Goal: Information Seeking & Learning: Find specific page/section

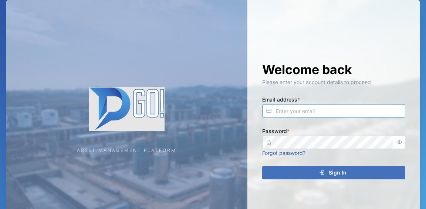
click at [290, 112] on input "Email address *" at bounding box center [333, 110] width 143 height 13
type input "[EMAIL_ADDRESS][DOMAIN_NAME]"
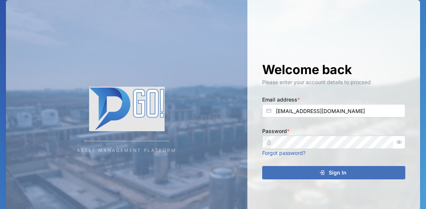
click at [282, 175] on div "Sign In" at bounding box center [332, 172] width 131 height 13
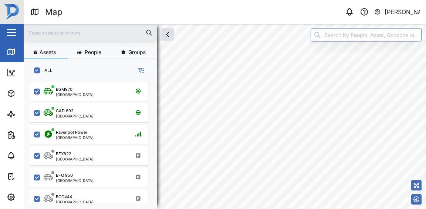
scroll to position [124, 121]
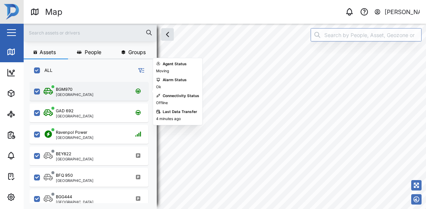
click at [83, 87] on div "BGM970 [GEOGRAPHIC_DATA]" at bounding box center [94, 91] width 100 height 10
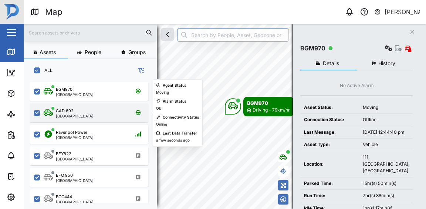
click at [96, 112] on div "GAD 692 [GEOGRAPHIC_DATA]" at bounding box center [94, 113] width 100 height 10
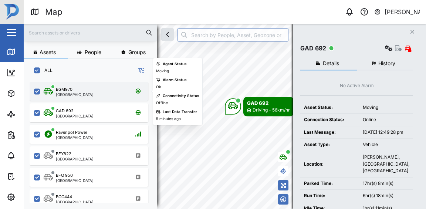
click at [83, 93] on div "BGM970 [GEOGRAPHIC_DATA]" at bounding box center [94, 91] width 100 height 10
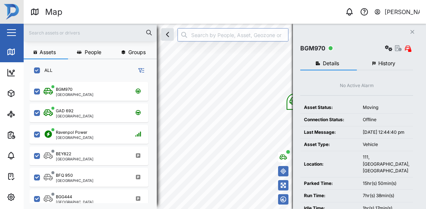
click at [283, 165] on div "Assets People Groups ALL BGM970 [GEOGRAPHIC_DATA] GAD 692 [GEOGRAPHIC_DATA] [GE…" at bounding box center [225, 116] width 403 height 185
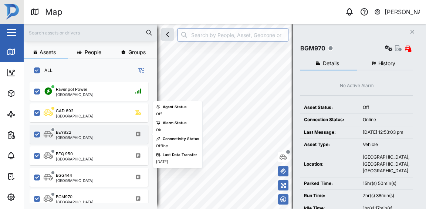
click at [92, 132] on div "BEY822 [GEOGRAPHIC_DATA]" at bounding box center [94, 134] width 100 height 10
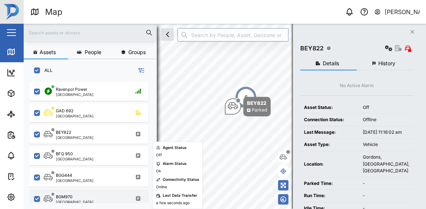
click at [89, 198] on div "BGM970 [GEOGRAPHIC_DATA]" at bounding box center [94, 199] width 100 height 10
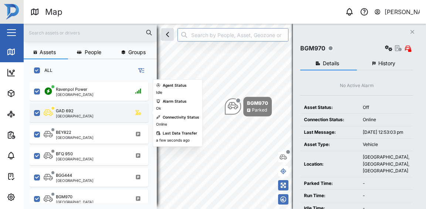
click at [112, 115] on div "GAD 692 [GEOGRAPHIC_DATA]" at bounding box center [94, 113] width 100 height 10
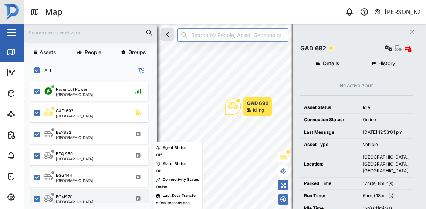
click at [81, 190] on div "BGM970 [GEOGRAPHIC_DATA]" at bounding box center [89, 198] width 119 height 19
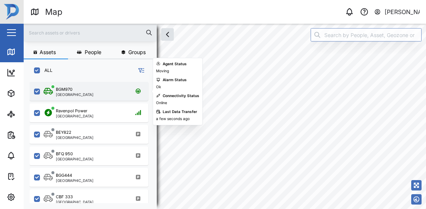
click at [83, 90] on div "BGM970 [GEOGRAPHIC_DATA]" at bounding box center [94, 91] width 100 height 10
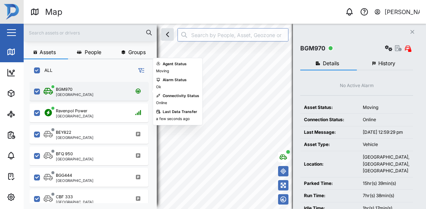
click at [132, 98] on div "BGM970 [GEOGRAPHIC_DATA]" at bounding box center [89, 91] width 119 height 19
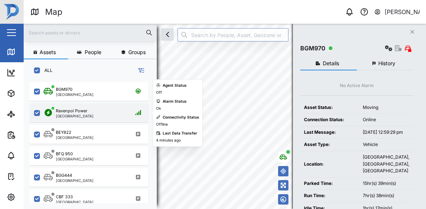
click at [109, 114] on div "Ravenpol Power [GEOGRAPHIC_DATA]" at bounding box center [94, 113] width 100 height 10
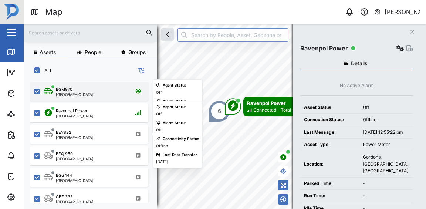
click at [102, 88] on div "BGM970 [GEOGRAPHIC_DATA]" at bounding box center [94, 91] width 100 height 10
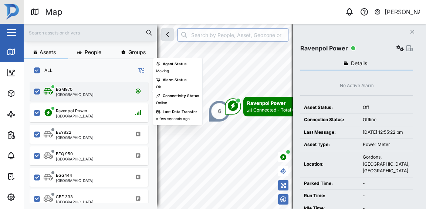
click at [102, 94] on div "BGM970 [GEOGRAPHIC_DATA]" at bounding box center [94, 91] width 100 height 10
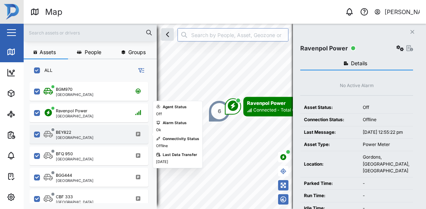
click at [87, 135] on div "BEY822 [GEOGRAPHIC_DATA]" at bounding box center [94, 134] width 100 height 10
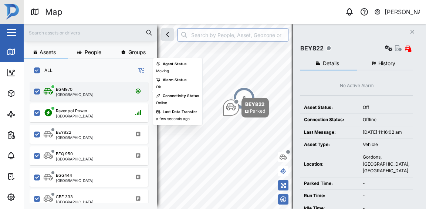
click at [87, 93] on div "BGM970 [GEOGRAPHIC_DATA]" at bounding box center [94, 91] width 100 height 10
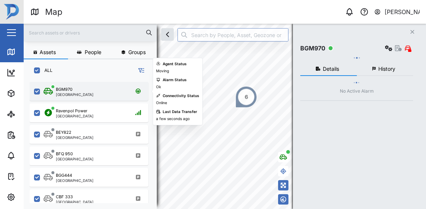
click at [87, 93] on div "BGM970 [GEOGRAPHIC_DATA]" at bounding box center [94, 91] width 100 height 10
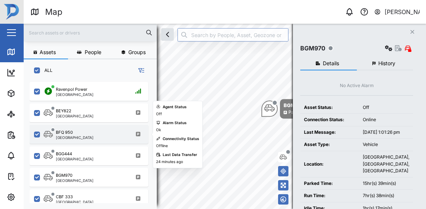
click at [63, 139] on div "[GEOGRAPHIC_DATA]" at bounding box center [75, 137] width 38 height 4
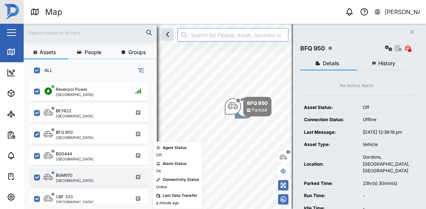
click at [81, 177] on div "BGM970 [GEOGRAPHIC_DATA]" at bounding box center [94, 177] width 100 height 10
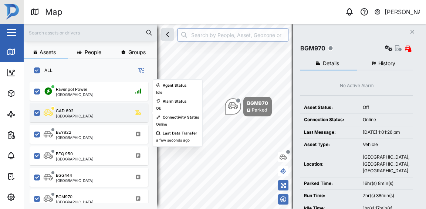
click at [74, 111] on div "GAD 692" at bounding box center [75, 111] width 38 height 6
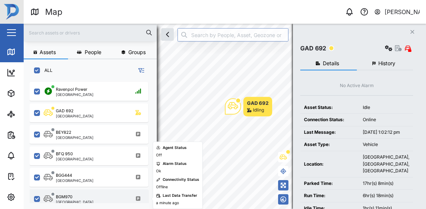
click at [86, 202] on div "BGM970 [GEOGRAPHIC_DATA]" at bounding box center [94, 199] width 100 height 10
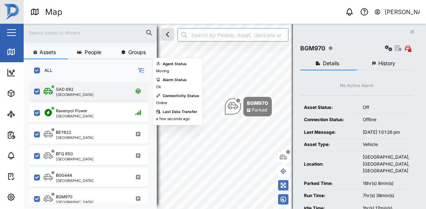
click at [94, 86] on div "GAD 692 [GEOGRAPHIC_DATA]" at bounding box center [94, 91] width 100 height 10
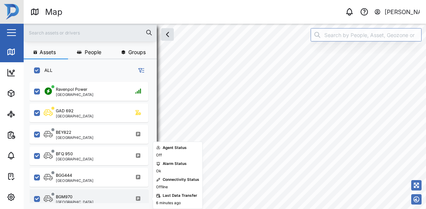
click at [105, 201] on div "BGM970 [GEOGRAPHIC_DATA]" at bounding box center [94, 199] width 100 height 10
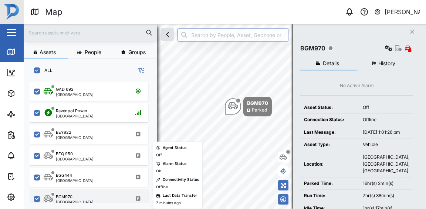
click at [107, 199] on div "BGM970 [GEOGRAPHIC_DATA]" at bounding box center [94, 199] width 100 height 10
click at [115, 199] on div "BGM970 [GEOGRAPHIC_DATA]" at bounding box center [94, 199] width 100 height 10
click at [100, 198] on div "BGM970 [GEOGRAPHIC_DATA]" at bounding box center [94, 199] width 100 height 10
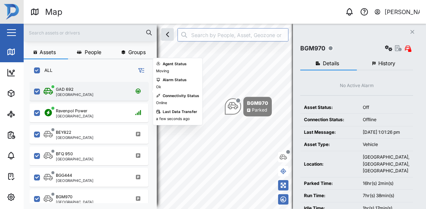
click at [87, 93] on div "GAD 692 [GEOGRAPHIC_DATA]" at bounding box center [94, 91] width 100 height 10
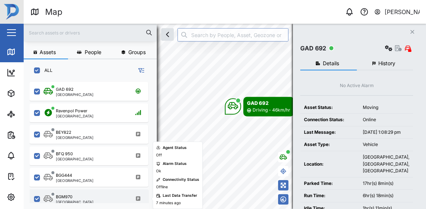
click at [103, 196] on div "BGM970 [GEOGRAPHIC_DATA]" at bounding box center [94, 199] width 100 height 10
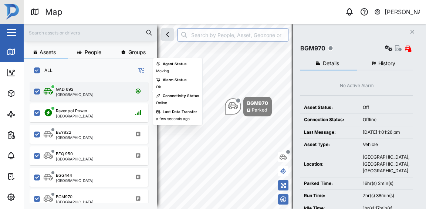
click at [118, 92] on div "GAD 692 [GEOGRAPHIC_DATA]" at bounding box center [94, 91] width 100 height 10
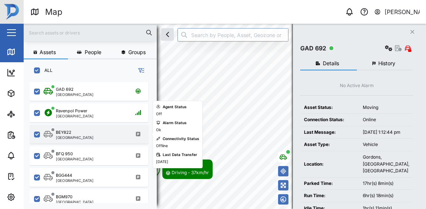
click at [140, 130] on div "Assets People Groups ALL GAD 692 [GEOGRAPHIC_DATA] [GEOGRAPHIC_DATA] Power [GEO…" at bounding box center [225, 116] width 403 height 185
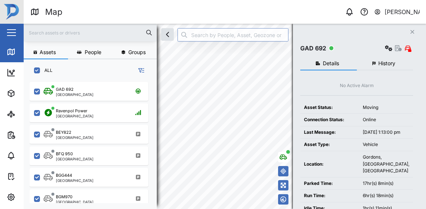
click at [309, 128] on div "Assets People Groups ALL GAD 692 [GEOGRAPHIC_DATA] [GEOGRAPHIC_DATA] Power [GEO…" at bounding box center [225, 116] width 403 height 185
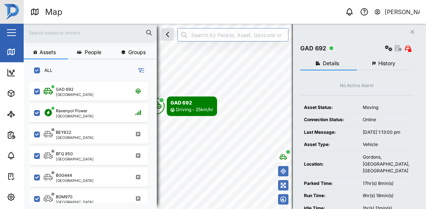
click at [297, 137] on div "Assets People Groups ALL GAD 692 [GEOGRAPHIC_DATA] [GEOGRAPHIC_DATA] Power [GEO…" at bounding box center [225, 116] width 403 height 185
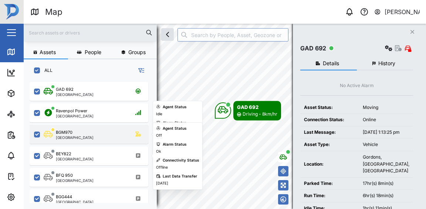
click at [98, 136] on div "BGM970 [GEOGRAPHIC_DATA]" at bounding box center [94, 134] width 100 height 10
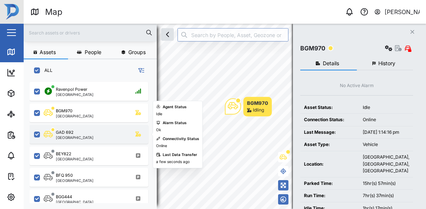
click at [101, 134] on div "GAD 692 [GEOGRAPHIC_DATA]" at bounding box center [94, 134] width 100 height 10
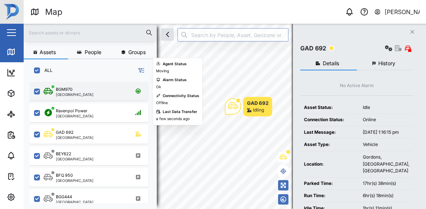
click at [111, 94] on div "BGM970 [GEOGRAPHIC_DATA]" at bounding box center [94, 91] width 100 height 10
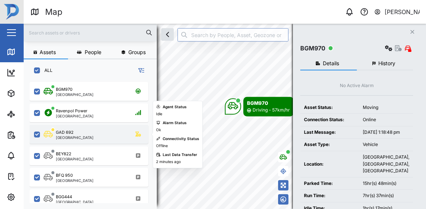
click at [106, 137] on div "GAD 692 [GEOGRAPHIC_DATA]" at bounding box center [94, 134] width 100 height 10
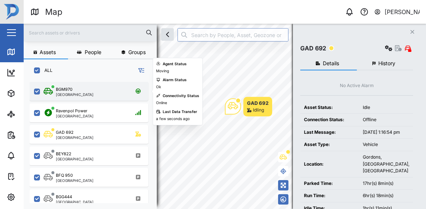
click at [103, 90] on div "BGM970 [GEOGRAPHIC_DATA]" at bounding box center [94, 91] width 100 height 10
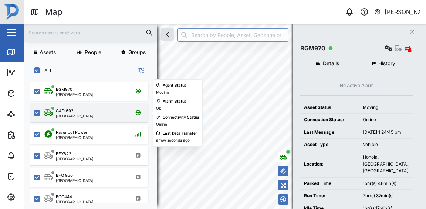
click at [74, 116] on div "[GEOGRAPHIC_DATA]" at bounding box center [75, 116] width 38 height 4
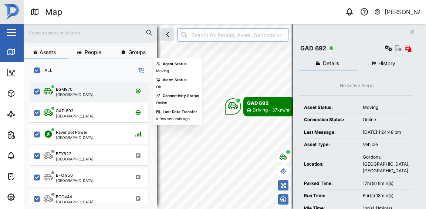
click at [77, 93] on div "[GEOGRAPHIC_DATA]" at bounding box center [75, 95] width 38 height 4
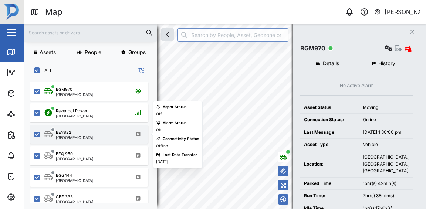
click at [78, 133] on div "BEY822" at bounding box center [75, 132] width 38 height 6
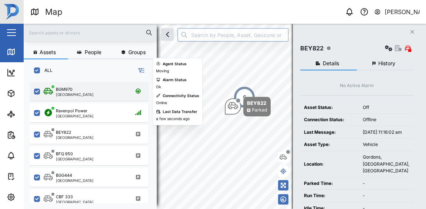
click at [68, 93] on div "[GEOGRAPHIC_DATA]" at bounding box center [75, 95] width 38 height 4
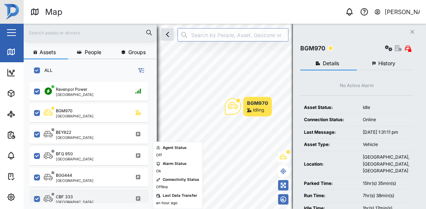
click at [76, 201] on div "[GEOGRAPHIC_DATA]" at bounding box center [75, 202] width 38 height 4
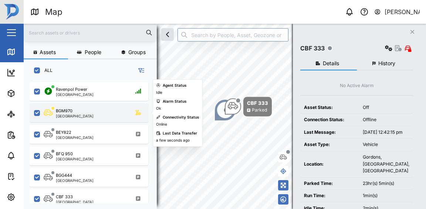
click at [102, 113] on div "BGM970 [GEOGRAPHIC_DATA]" at bounding box center [94, 113] width 100 height 10
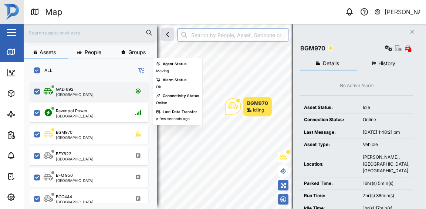
click at [103, 91] on div "GAD 692 [GEOGRAPHIC_DATA]" at bounding box center [94, 91] width 100 height 10
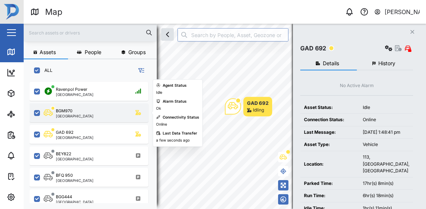
click at [108, 110] on div "BGM970 [GEOGRAPHIC_DATA]" at bounding box center [94, 113] width 100 height 10
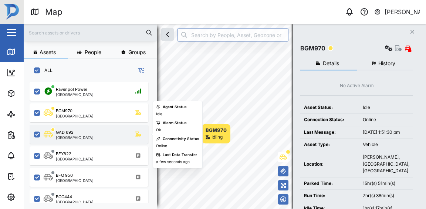
click at [91, 135] on div "GAD 692 [GEOGRAPHIC_DATA]" at bounding box center [94, 134] width 100 height 10
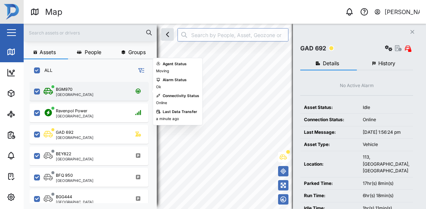
click at [112, 90] on div "BGM970 [GEOGRAPHIC_DATA]" at bounding box center [94, 91] width 100 height 10
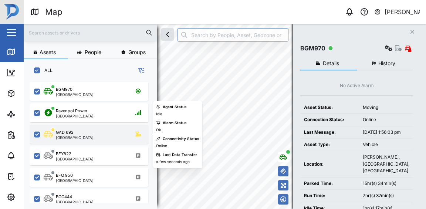
click at [114, 140] on div "GAD 692 [GEOGRAPHIC_DATA]" at bounding box center [89, 134] width 119 height 19
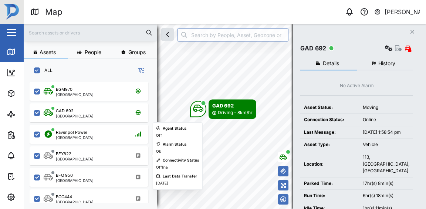
click at [181, 126] on body "Map 0 [PERSON_NAME] Close Map Dashboard Assets ATS Camera Generator Personnel T…" at bounding box center [213, 104] width 426 height 209
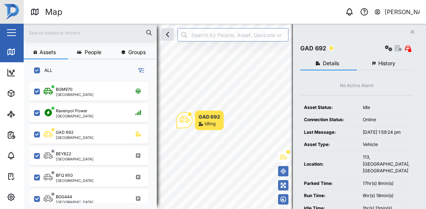
click at [152, 144] on div "Assets People Groups ALL BGM970 [GEOGRAPHIC_DATA] [GEOGRAPHIC_DATA] Power [GEOG…" at bounding box center [225, 116] width 403 height 185
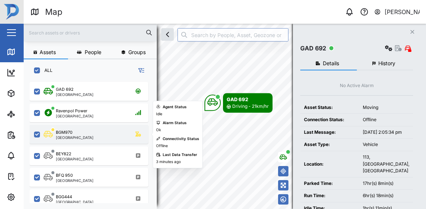
click at [98, 139] on div "BGM970 [GEOGRAPHIC_DATA]" at bounding box center [94, 134] width 100 height 10
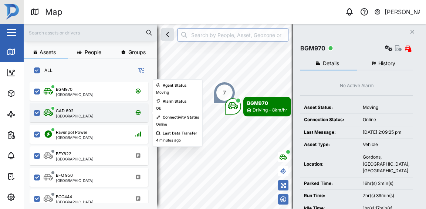
click at [110, 117] on div "GAD 692 [GEOGRAPHIC_DATA]" at bounding box center [94, 113] width 100 height 10
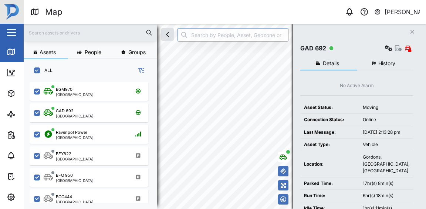
click at [208, 208] on html "Map 0 [PERSON_NAME] Close Map Dashboard Assets ATS Camera Generator Personnel T…" at bounding box center [213, 104] width 426 height 209
click at [215, 208] on html "Map 0 [PERSON_NAME] Close Map Dashboard Assets ATS Camera Generator Personnel T…" at bounding box center [213, 104] width 426 height 209
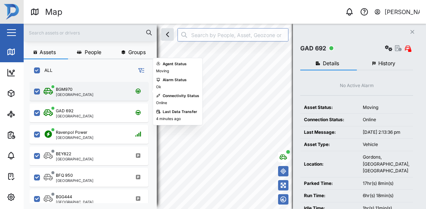
click at [86, 91] on div "BGM970 [GEOGRAPHIC_DATA]" at bounding box center [94, 91] width 100 height 10
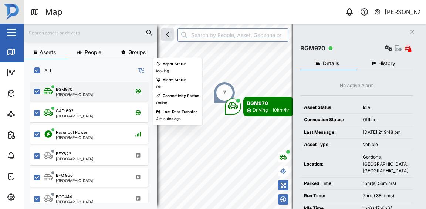
click at [111, 95] on div "BGM970 [GEOGRAPHIC_DATA]" at bounding box center [94, 91] width 100 height 10
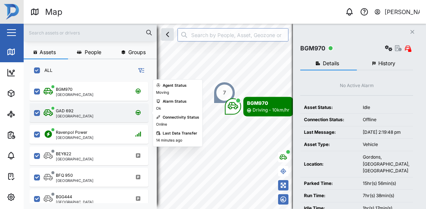
click at [109, 113] on div "GAD 692 [GEOGRAPHIC_DATA]" at bounding box center [94, 113] width 100 height 10
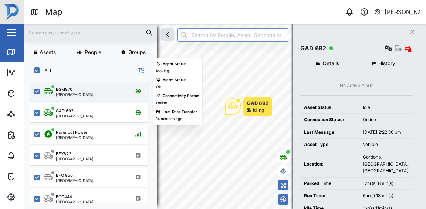
click at [113, 97] on div "BGM970 [GEOGRAPHIC_DATA]" at bounding box center [89, 91] width 119 height 19
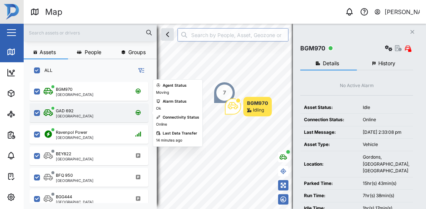
click at [94, 110] on div "GAD 692 [GEOGRAPHIC_DATA]" at bounding box center [94, 113] width 100 height 10
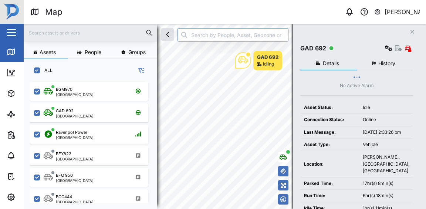
click at [230, 38] on div "Assets People Groups ALL BGM970 [GEOGRAPHIC_DATA] GAD 692 [GEOGRAPHIC_DATA] [GE…" at bounding box center [225, 116] width 403 height 185
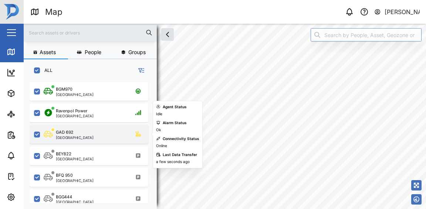
click at [100, 136] on div "GAD 692 [GEOGRAPHIC_DATA]" at bounding box center [94, 134] width 100 height 10
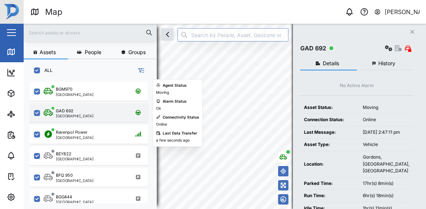
click at [99, 110] on div "GAD 692 [GEOGRAPHIC_DATA]" at bounding box center [94, 113] width 100 height 10
click at [93, 113] on div "GAD 692 [GEOGRAPHIC_DATA]" at bounding box center [94, 113] width 100 height 10
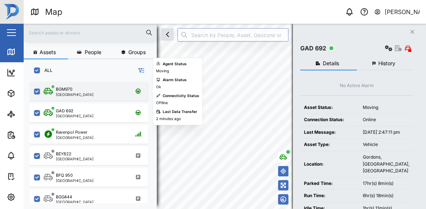
click at [106, 90] on div "BGM970 [GEOGRAPHIC_DATA]" at bounding box center [94, 91] width 100 height 10
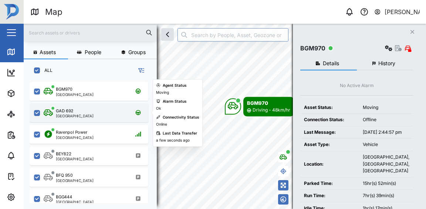
click at [107, 112] on div "GAD 692 [GEOGRAPHIC_DATA]" at bounding box center [94, 113] width 100 height 10
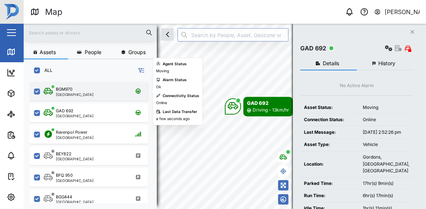
click at [94, 95] on div "BGM970 [GEOGRAPHIC_DATA]" at bounding box center [94, 91] width 100 height 10
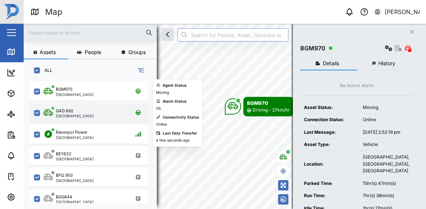
click at [82, 110] on div "GAD 692 [GEOGRAPHIC_DATA]" at bounding box center [94, 113] width 100 height 10
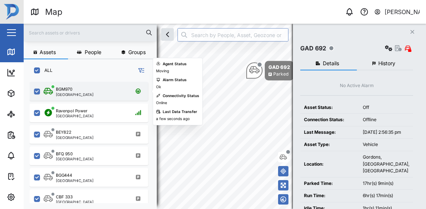
click at [86, 87] on div "BGM970 [GEOGRAPHIC_DATA]" at bounding box center [94, 91] width 100 height 10
click at [105, 89] on div "BGM970 [GEOGRAPHIC_DATA]" at bounding box center [94, 91] width 100 height 10
click at [100, 137] on div "BEY822 [GEOGRAPHIC_DATA]" at bounding box center [94, 134] width 100 height 10
click at [114, 97] on div "BGM970 [GEOGRAPHIC_DATA]" at bounding box center [89, 91] width 119 height 19
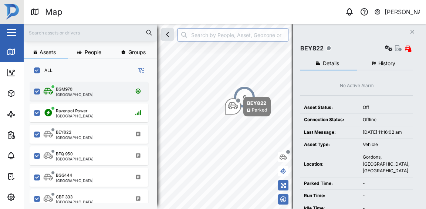
click at [99, 93] on div "BGM970 [GEOGRAPHIC_DATA]" at bounding box center [94, 91] width 100 height 10
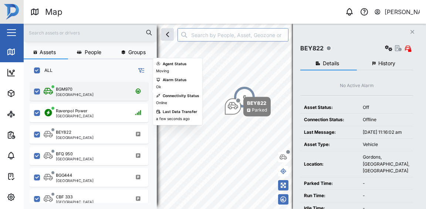
click at [101, 94] on div "BGM970 [GEOGRAPHIC_DATA]" at bounding box center [94, 91] width 100 height 10
click at [108, 92] on div "BGM970 [GEOGRAPHIC_DATA]" at bounding box center [94, 91] width 100 height 10
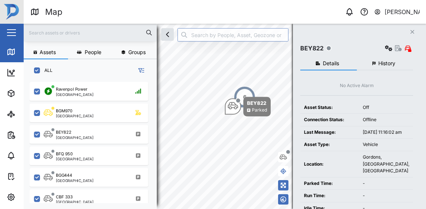
click at [88, 122] on div "BEY822 [GEOGRAPHIC_DATA]" at bounding box center [89, 132] width 119 height 21
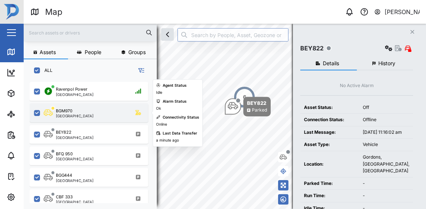
click at [90, 114] on div "BGM970 [GEOGRAPHIC_DATA]" at bounding box center [94, 113] width 100 height 10
click at [98, 112] on div "BGM970 [GEOGRAPHIC_DATA]" at bounding box center [94, 113] width 100 height 10
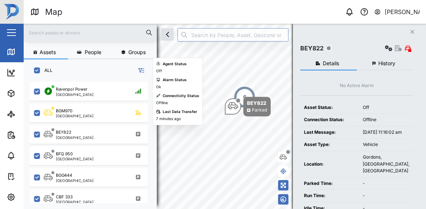
click at [104, 116] on div "BGM970 [GEOGRAPHIC_DATA]" at bounding box center [94, 113] width 100 height 10
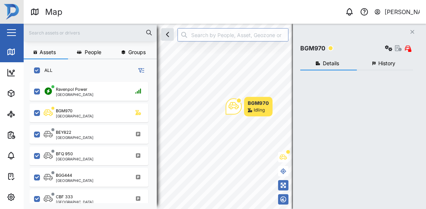
checkbox input "true"
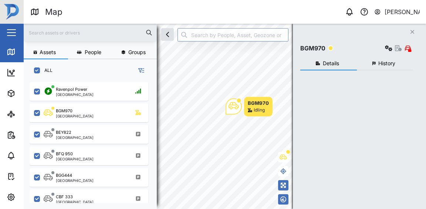
checkbox input "true"
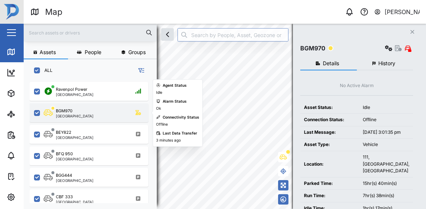
click at [104, 112] on div "BGM970 [GEOGRAPHIC_DATA]" at bounding box center [94, 113] width 100 height 10
click at [107, 112] on div "BGM970 [GEOGRAPHIC_DATA]" at bounding box center [94, 113] width 100 height 10
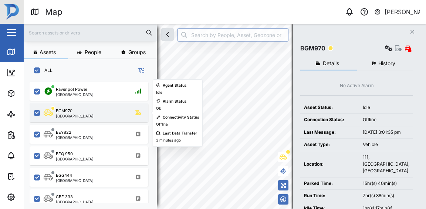
click at [107, 112] on div "BGM970 [GEOGRAPHIC_DATA]" at bounding box center [94, 113] width 100 height 10
click at [107, 110] on div "BGM970 [GEOGRAPHIC_DATA]" at bounding box center [94, 113] width 100 height 10
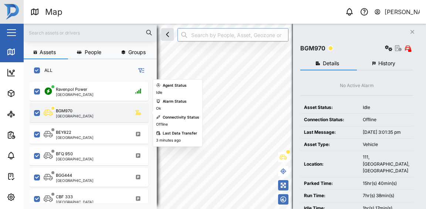
click at [107, 110] on div "BGM970 [GEOGRAPHIC_DATA]" at bounding box center [94, 113] width 100 height 10
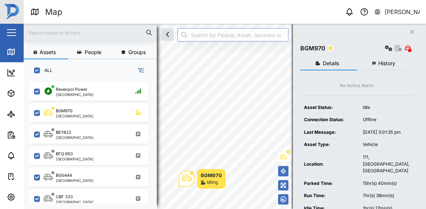
click at [218, 24] on div "BGM970 Idling" at bounding box center [225, 24] width 403 height 0
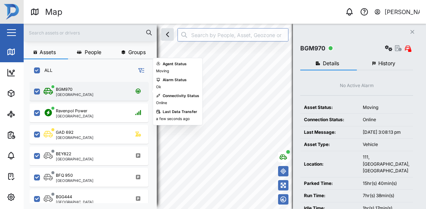
click at [115, 94] on div "BGM970 [GEOGRAPHIC_DATA]" at bounding box center [94, 91] width 100 height 10
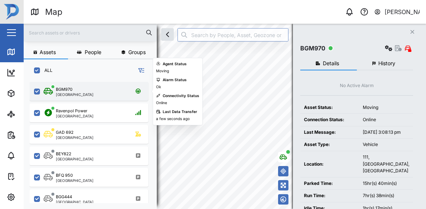
click at [115, 94] on div "BGM970 [GEOGRAPHIC_DATA]" at bounding box center [94, 91] width 100 height 10
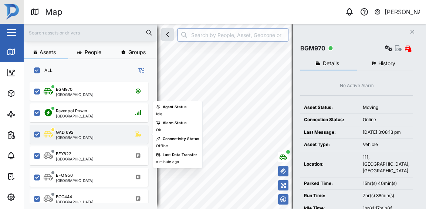
click at [110, 133] on div "GAD 692 [GEOGRAPHIC_DATA]" at bounding box center [94, 134] width 100 height 10
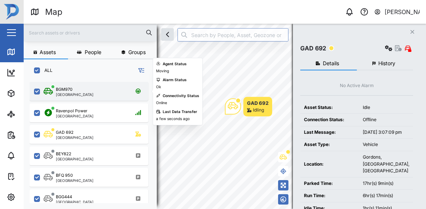
click at [84, 92] on div "BGM970 [GEOGRAPHIC_DATA]" at bounding box center [94, 91] width 100 height 10
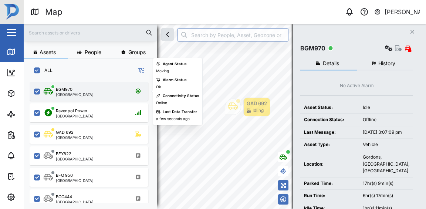
click at [84, 92] on div "BGM970 [GEOGRAPHIC_DATA]" at bounding box center [94, 91] width 100 height 10
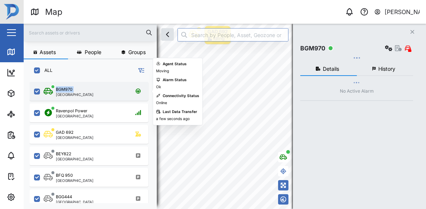
click at [84, 92] on div "BGM970 [GEOGRAPHIC_DATA]" at bounding box center [94, 91] width 100 height 10
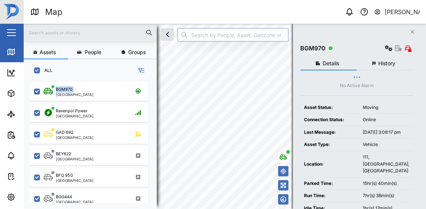
click at [317, 192] on div "Assets People Groups ALL BGM970 Port Moresby Ravenpol Power Port Moresby GAD 69…" at bounding box center [225, 116] width 403 height 185
click at [405, 160] on div "Assets People Groups ALL BGM970 Port Moresby Ravenpol Power Port Moresby GAD 69…" at bounding box center [225, 116] width 403 height 185
click at [338, 140] on div "Assets People Groups ALL BGM970 Port Moresby Ravenpol Power Port Moresby GAD 69…" at bounding box center [225, 116] width 403 height 185
click at [316, 118] on div "Assets People Groups ALL BGM970 Port Moresby Ravenpol Power Port Moresby GAD 69…" at bounding box center [225, 116] width 403 height 185
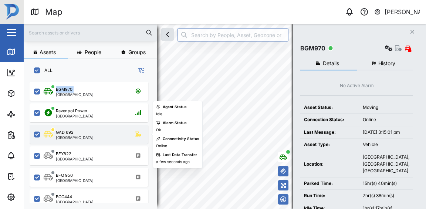
click at [93, 137] on div "GAD 692 [GEOGRAPHIC_DATA]" at bounding box center [94, 134] width 100 height 10
